Goal: Find specific page/section: Find specific page/section

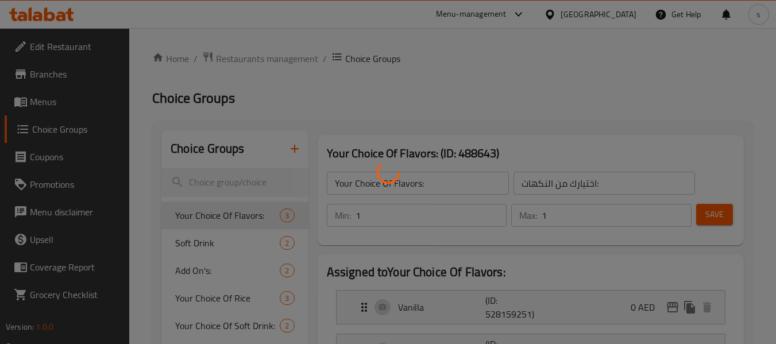
click at [478, 90] on div at bounding box center [388, 172] width 776 height 344
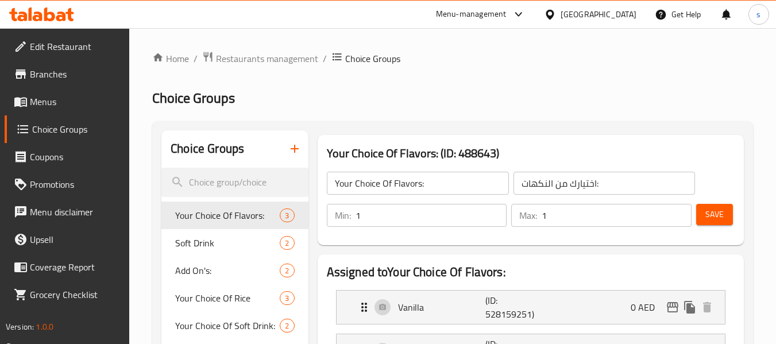
click at [41, 44] on span "Edit Restaurant" at bounding box center [75, 47] width 91 height 14
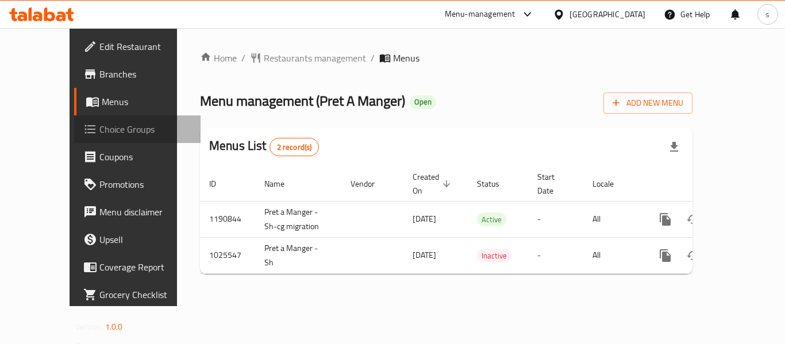
click at [99, 127] on span "Choice Groups" at bounding box center [145, 129] width 92 height 14
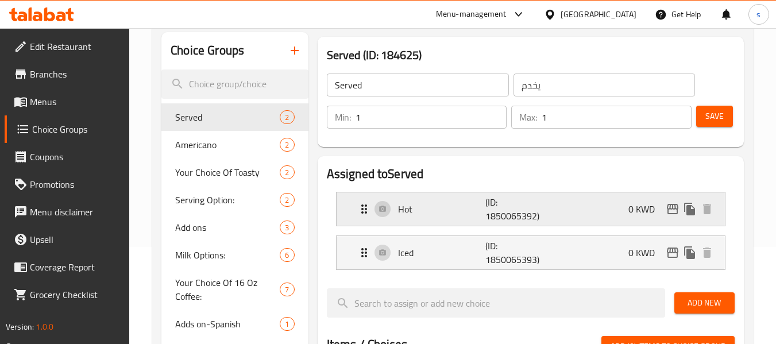
scroll to position [115, 0]
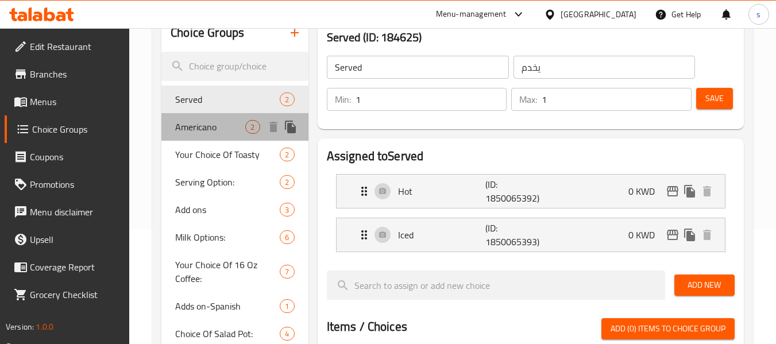
click at [203, 122] on span "Americano" at bounding box center [210, 127] width 70 height 14
type input "Americano"
type input "امريكانو"
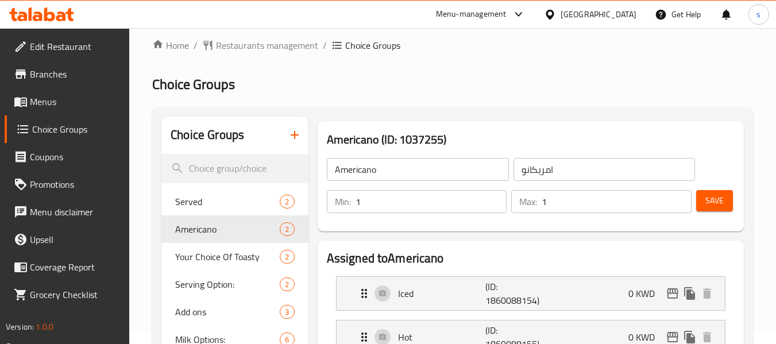
scroll to position [0, 0]
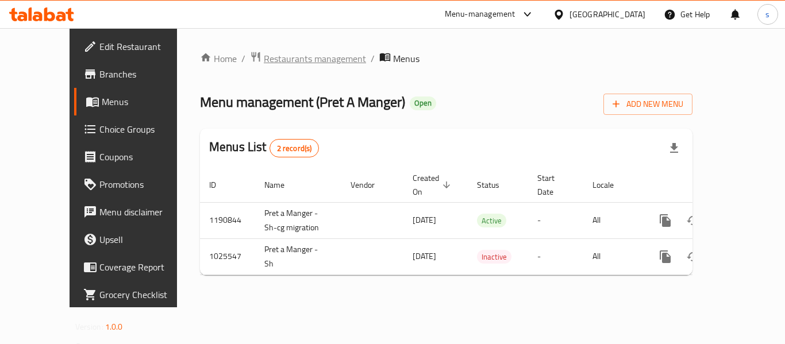
click at [264, 60] on span "Restaurants management" at bounding box center [315, 59] width 102 height 14
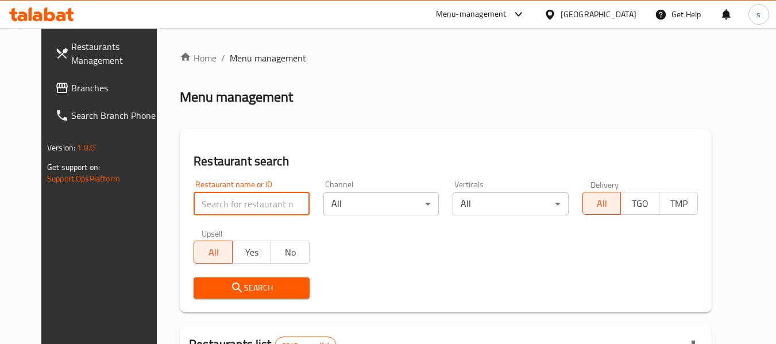
click at [221, 204] on input "search" at bounding box center [252, 204] width 116 height 23
paste input "661021"
type input "661021"
click button "Search" at bounding box center [252, 288] width 116 height 21
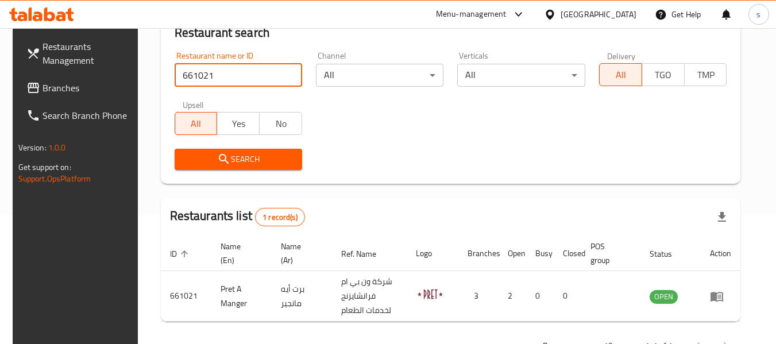
scroll to position [168, 0]
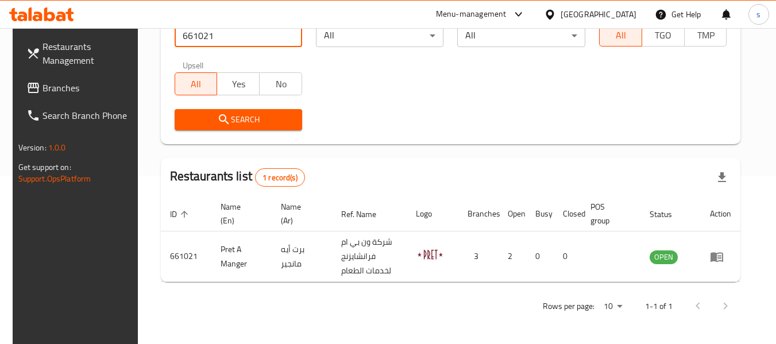
drag, startPoint x: 618, startPoint y: 10, endPoint x: 606, endPoint y: 28, distance: 21.5
click at [618, 10] on div "Kuwait" at bounding box center [599, 14] width 76 height 13
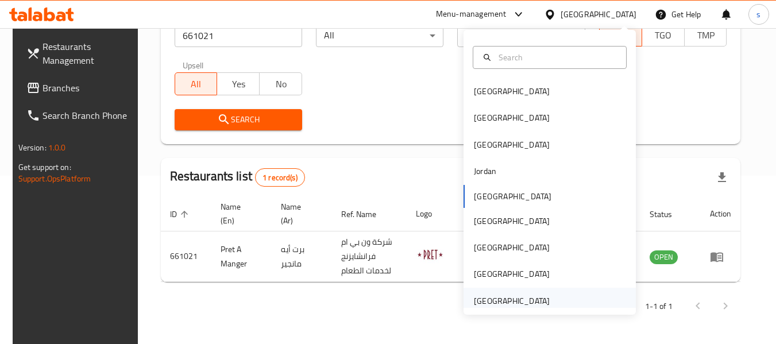
click at [509, 298] on div "[GEOGRAPHIC_DATA]" at bounding box center [512, 301] width 76 height 13
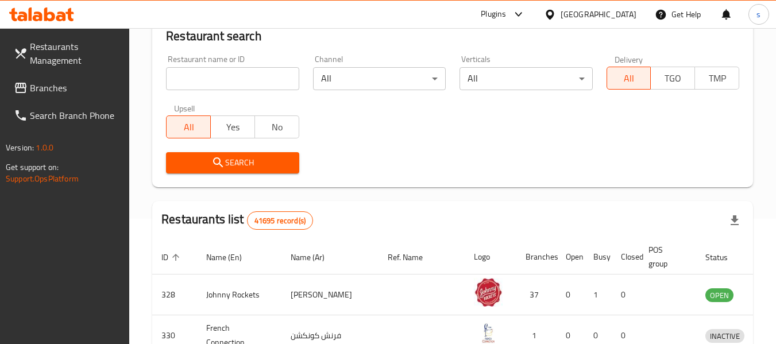
scroll to position [168, 0]
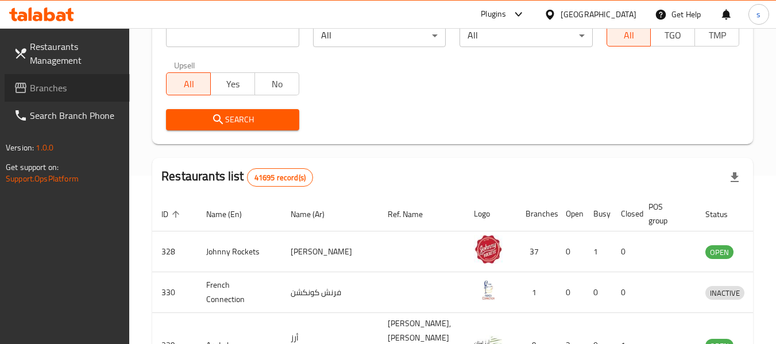
click at [41, 92] on span "Branches" at bounding box center [75, 88] width 91 height 14
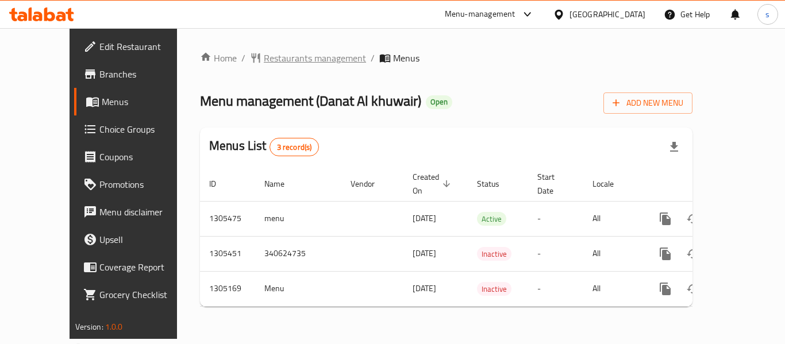
click at [276, 55] on span "Restaurants management" at bounding box center [315, 58] width 102 height 14
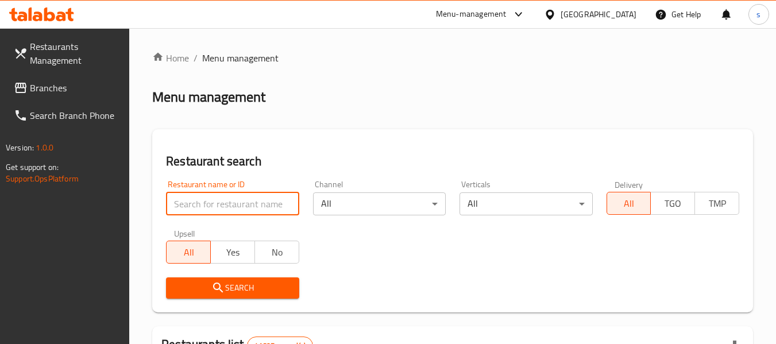
click at [211, 202] on input "search" at bounding box center [232, 204] width 133 height 23
paste input "703587"
type input "703587"
click button "Search" at bounding box center [232, 288] width 133 height 21
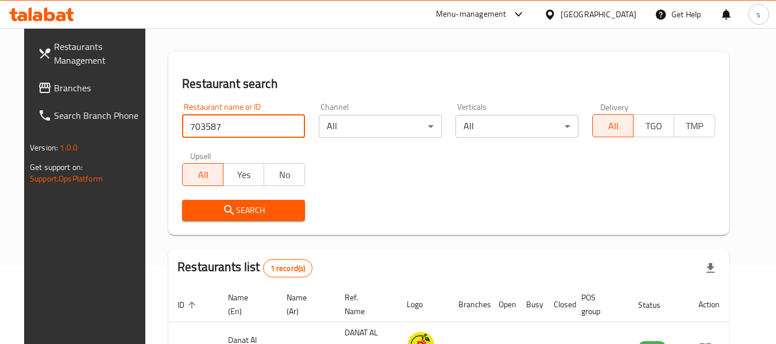
scroll to position [168, 0]
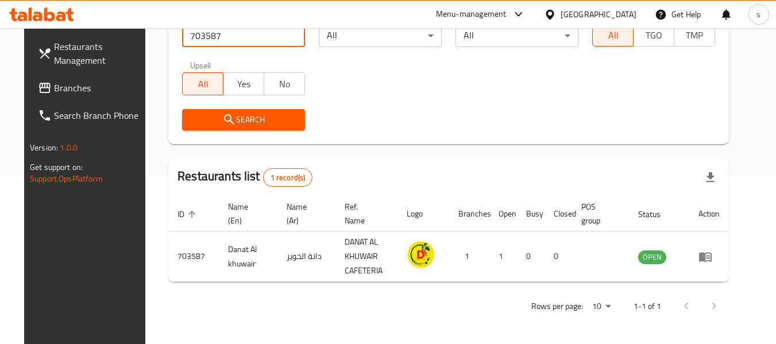
drag, startPoint x: 592, startPoint y: 13, endPoint x: 571, endPoint y: 25, distance: 24.2
click at [591, 13] on div "[GEOGRAPHIC_DATA]" at bounding box center [599, 14] width 76 height 13
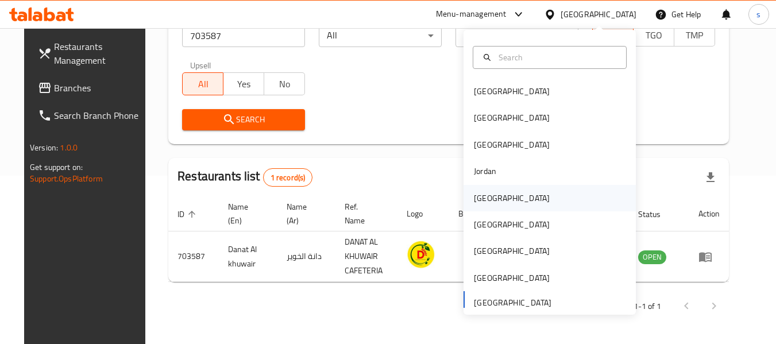
click at [486, 199] on div "[GEOGRAPHIC_DATA]" at bounding box center [512, 198] width 76 height 13
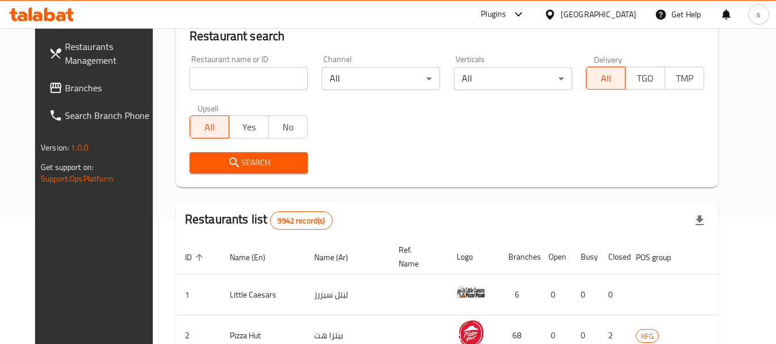
scroll to position [168, 0]
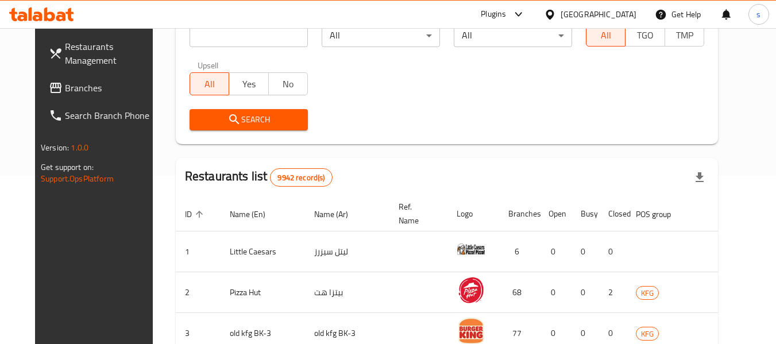
click at [65, 92] on span "Branches" at bounding box center [110, 88] width 91 height 14
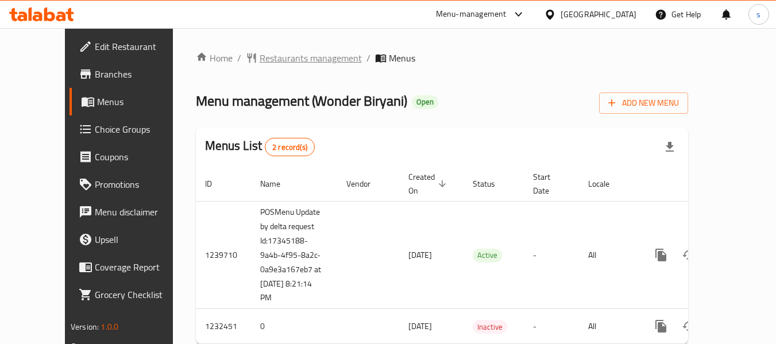
click at [276, 57] on span "Restaurants management" at bounding box center [311, 58] width 102 height 14
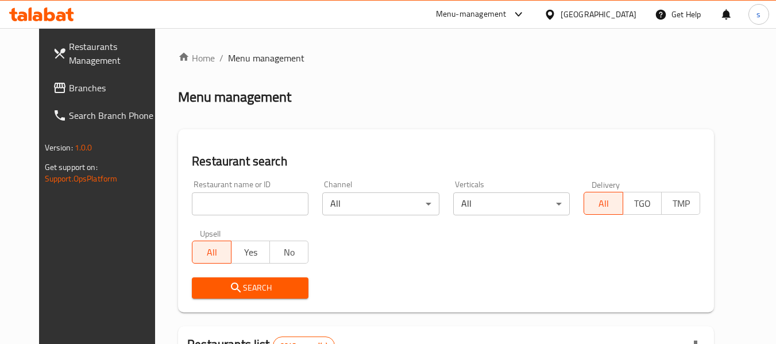
click at [222, 203] on input "search" at bounding box center [250, 204] width 117 height 23
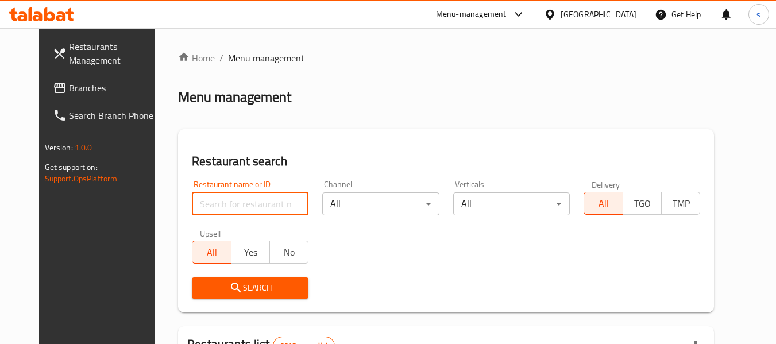
paste input "677787"
type input "677787"
click button "Search" at bounding box center [250, 288] width 117 height 21
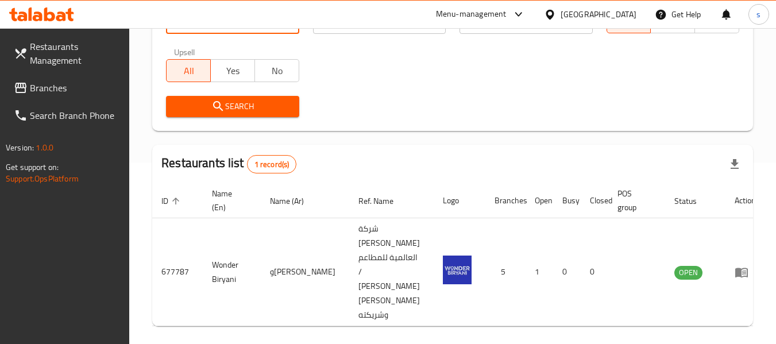
scroll to position [183, 0]
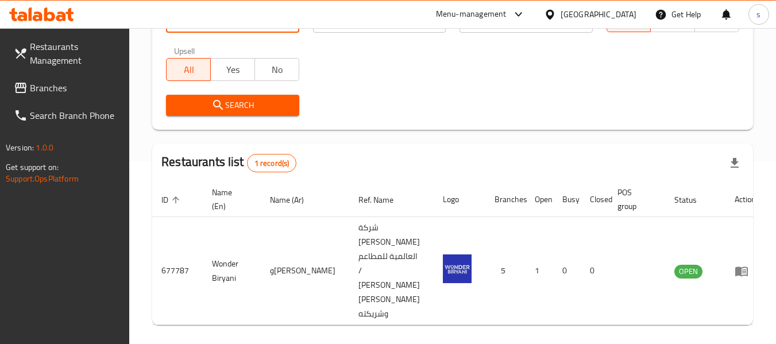
click at [554, 11] on icon at bounding box center [550, 14] width 8 height 10
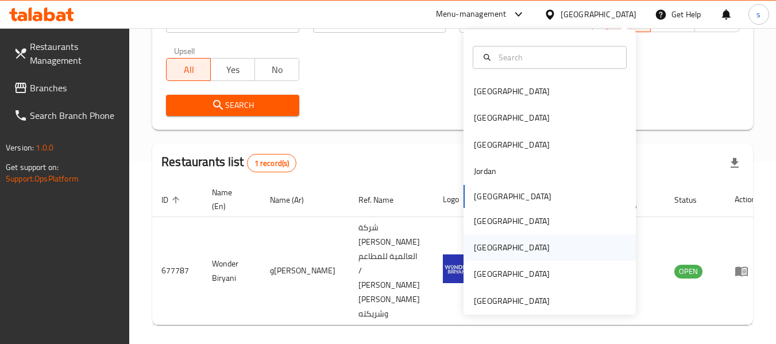
click at [485, 249] on div "[GEOGRAPHIC_DATA]" at bounding box center [512, 247] width 76 height 13
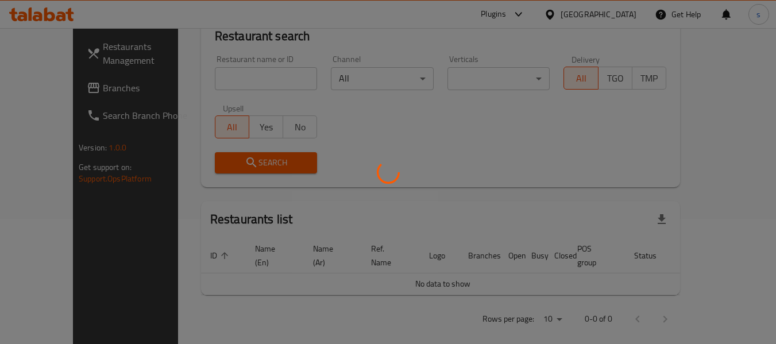
scroll to position [183, 0]
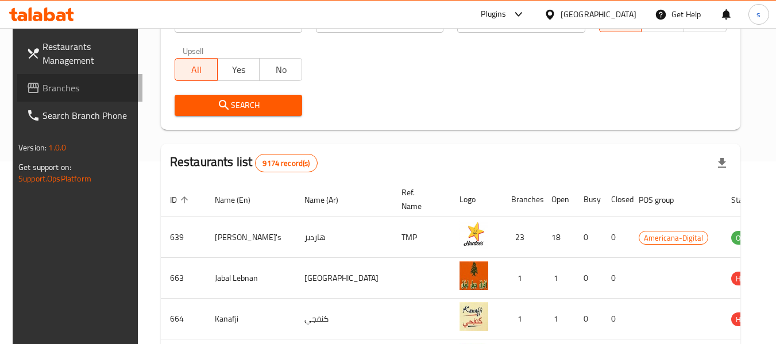
click at [43, 92] on span "Branches" at bounding box center [88, 88] width 91 height 14
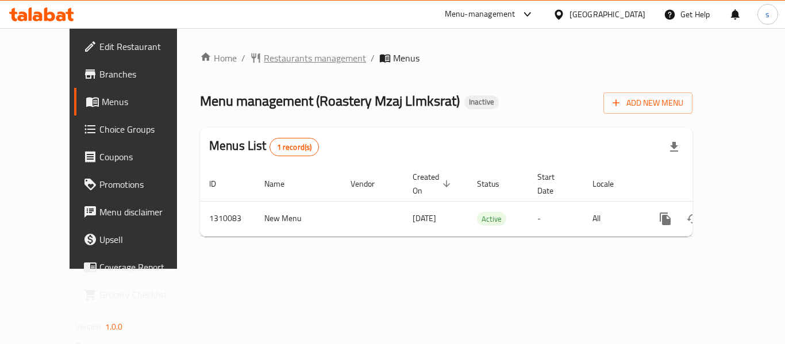
click at [279, 57] on span "Restaurants management" at bounding box center [315, 58] width 102 height 14
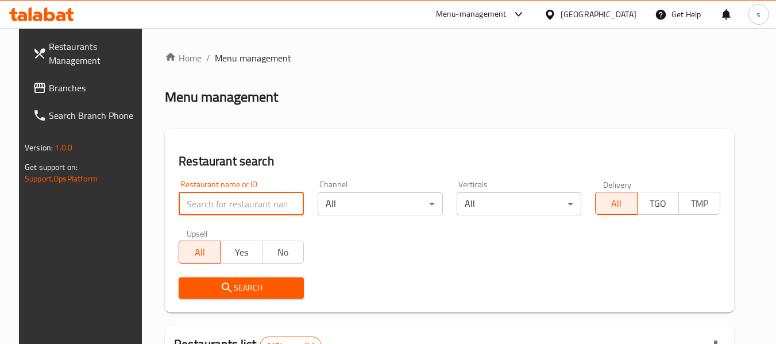
click at [206, 209] on input "search" at bounding box center [241, 204] width 125 height 23
paste input "705263"
type input "705263"
click button "Search" at bounding box center [241, 288] width 125 height 21
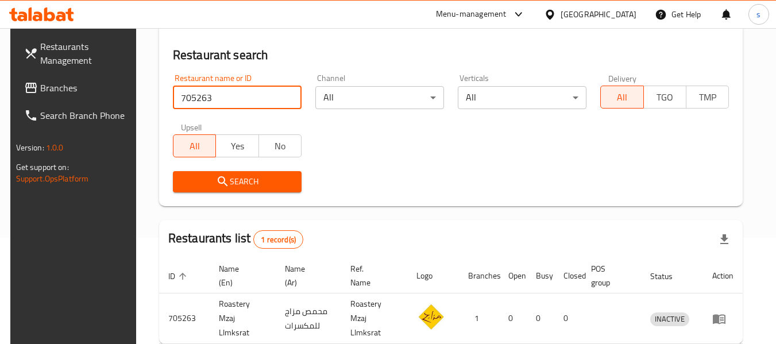
scroll to position [154, 0]
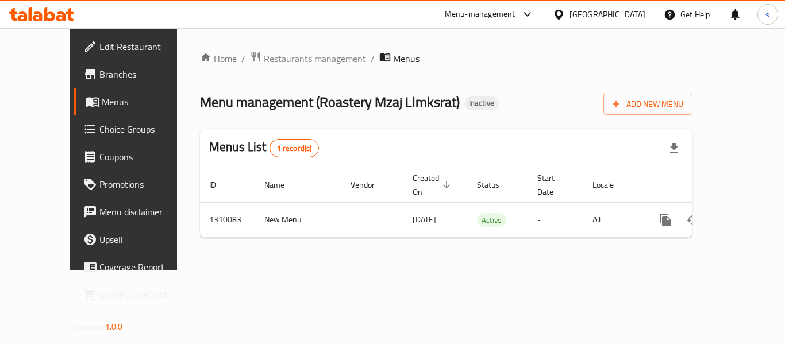
drag, startPoint x: 621, startPoint y: 14, endPoint x: 605, endPoint y: 28, distance: 20.8
click at [565, 14] on icon at bounding box center [559, 15] width 12 height 12
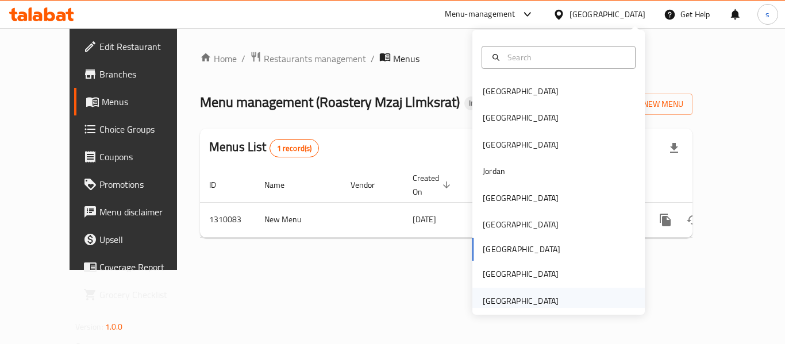
click at [505, 302] on div "[GEOGRAPHIC_DATA]" at bounding box center [521, 301] width 76 height 13
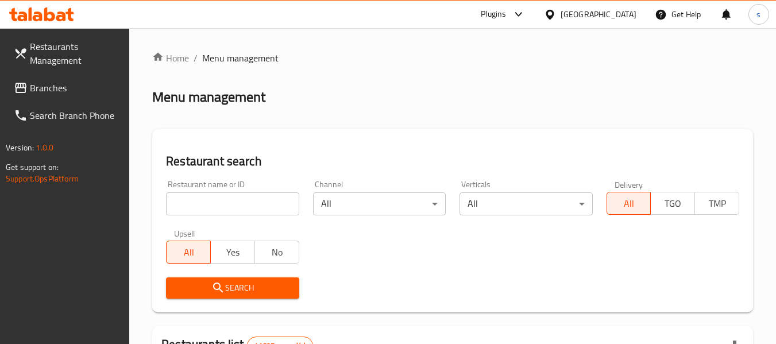
click at [43, 84] on span "Branches" at bounding box center [75, 88] width 91 height 14
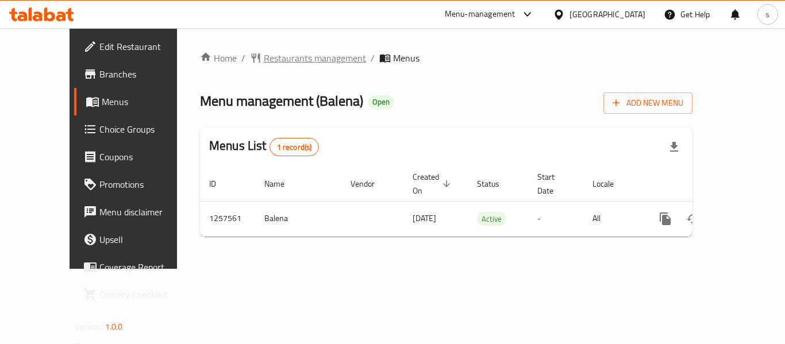
click at [264, 52] on span "Restaurants management" at bounding box center [315, 58] width 102 height 14
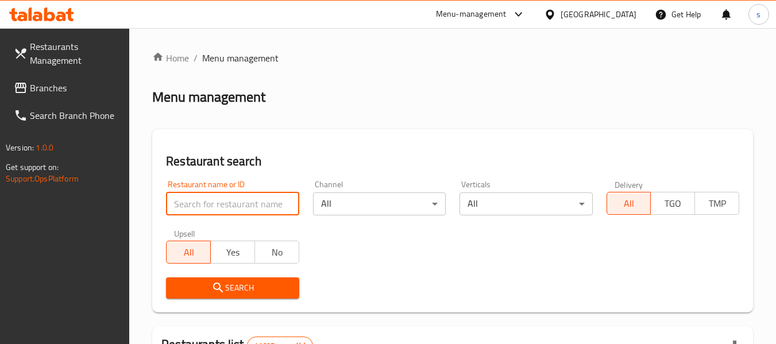
click at [217, 202] on input "search" at bounding box center [232, 204] width 133 height 23
paste input "683528"
type input "683528"
click button "Search" at bounding box center [232, 288] width 133 height 21
